Goal: Communication & Community: Connect with others

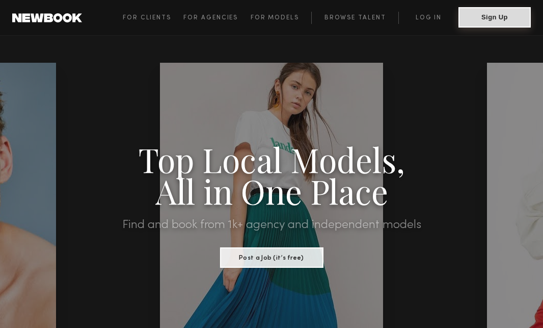
click at [511, 12] on button "Sign Up" at bounding box center [495, 17] width 72 height 20
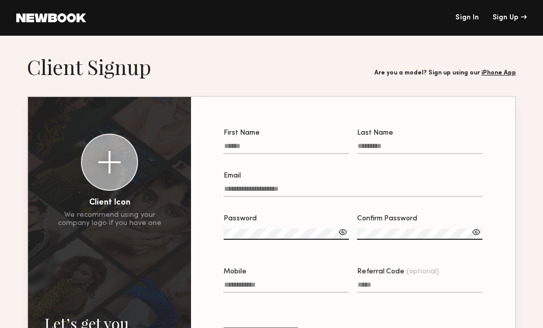
click at [467, 17] on link "Sign In" at bounding box center [467, 17] width 23 height 7
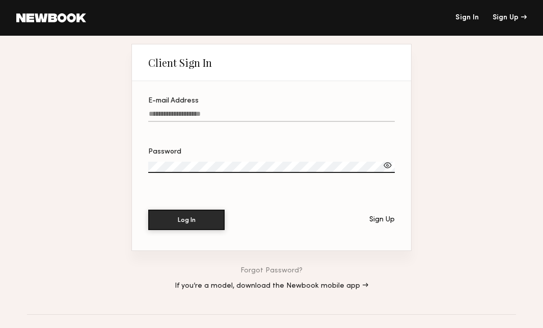
click at [225, 113] on input "E-mail Address" at bounding box center [271, 116] width 247 height 12
type input "**********"
click at [148, 209] on button "Log In" at bounding box center [186, 219] width 76 height 20
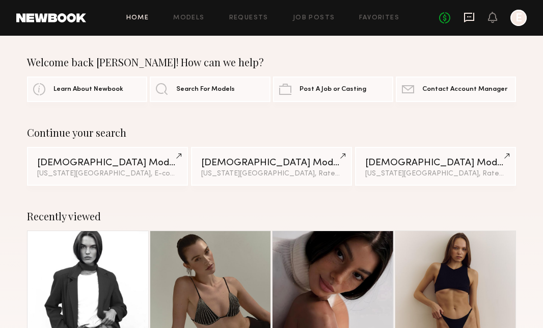
click at [470, 12] on icon at bounding box center [469, 17] width 11 height 11
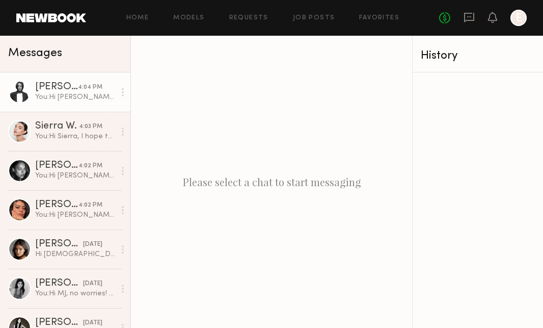
click at [93, 94] on div "You: Hi [PERSON_NAME], I hope this message finds you well. I’m reaching out on …" at bounding box center [75, 97] width 80 height 10
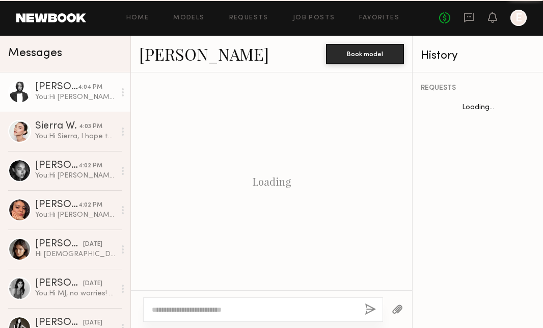
scroll to position [492, 0]
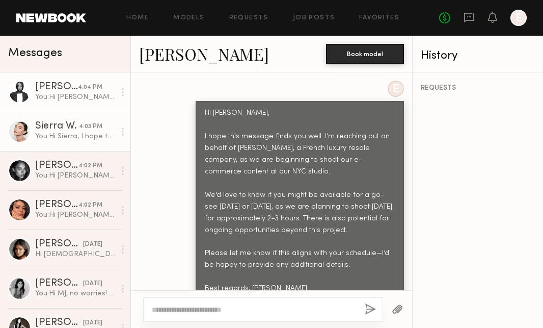
click at [84, 119] on link "Sierra W. 4:03 PM You: Hi [PERSON_NAME], I hope this message finds you well. I’…" at bounding box center [65, 131] width 130 height 39
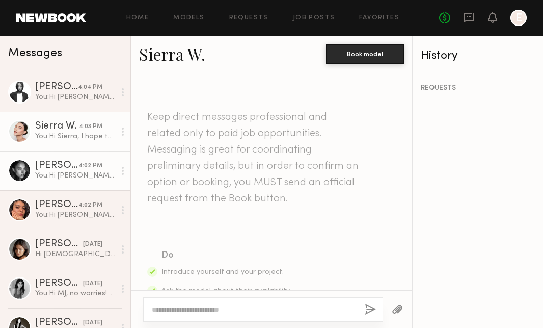
scroll to position [492, 0]
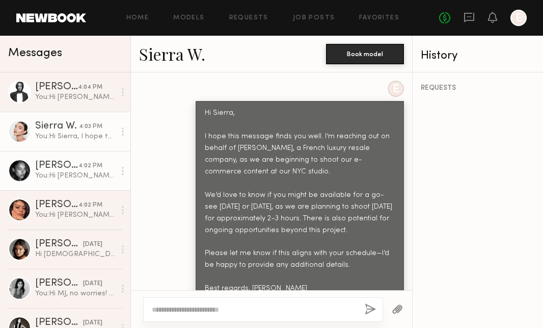
click at [79, 167] on div "4:02 PM" at bounding box center [90, 166] width 24 height 10
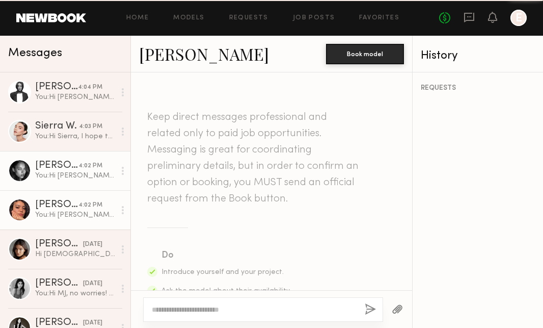
scroll to position [492, 0]
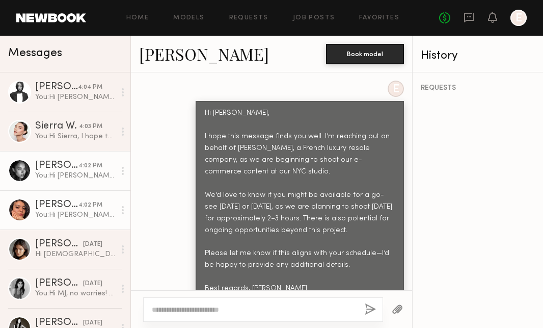
click at [73, 197] on link "[PERSON_NAME] 4:02 PM You: Hi [PERSON_NAME], I hope this message finds you well…" at bounding box center [65, 209] width 130 height 39
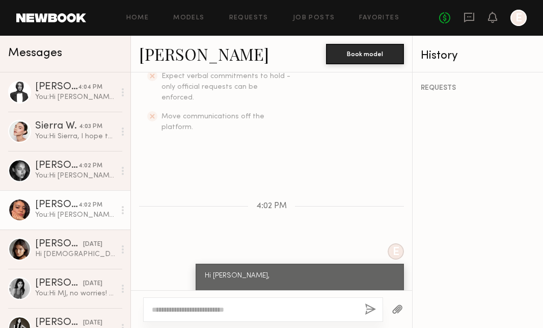
scroll to position [492, 0]
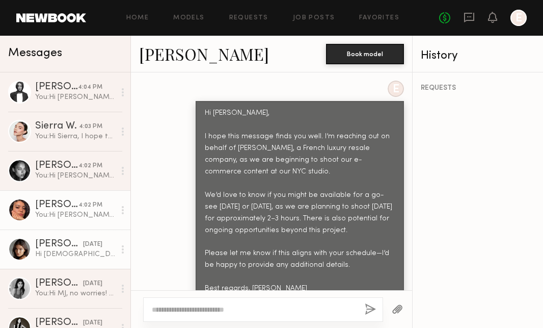
click at [83, 247] on div "[DATE]" at bounding box center [92, 244] width 19 height 10
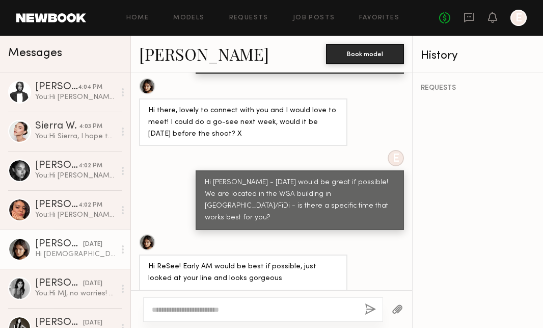
scroll to position [952, 0]
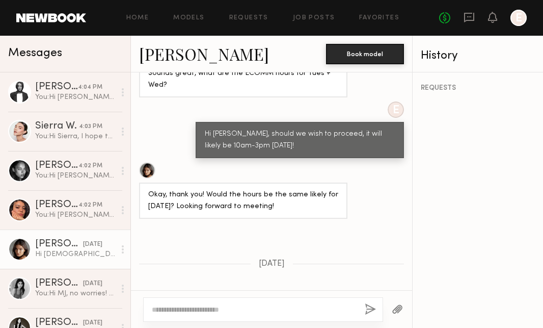
click at [65, 12] on header "Home Models Requests Job Posts Favorites Sign Out No fees up to $5,000 E" at bounding box center [271, 18] width 543 height 36
click at [65, 16] on link at bounding box center [51, 17] width 70 height 9
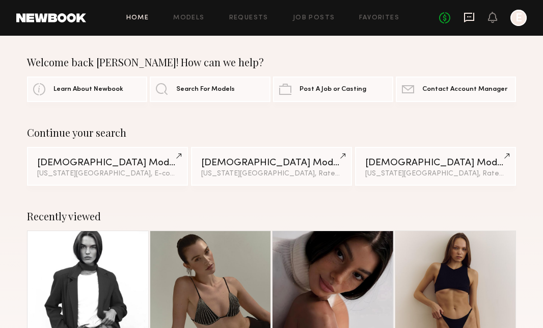
click at [467, 13] on icon at bounding box center [469, 18] width 10 height 10
